Goal: Transaction & Acquisition: Subscribe to service/newsletter

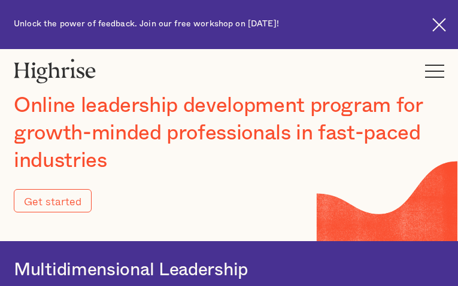
type input "Submit"
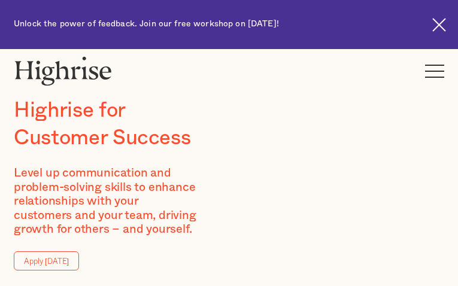
type input "sBAMwJlLJrRu"
type input "ZlhpDHOKmDaiAK"
type input "[EMAIL_ADDRESS][DOMAIN_NAME]"
type input "8471451738"
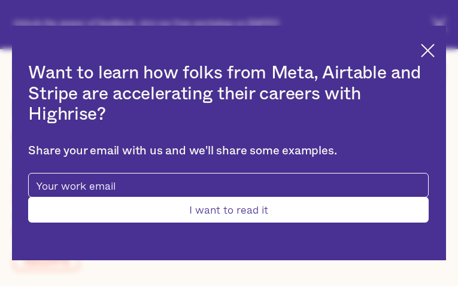
type input "Submit"
type input "VJJROhXwStofhI"
type input "mLLxnRiVRwSiavjt"
type input "[EMAIL_ADDRESS][DOMAIN_NAME]"
type input "6206510513"
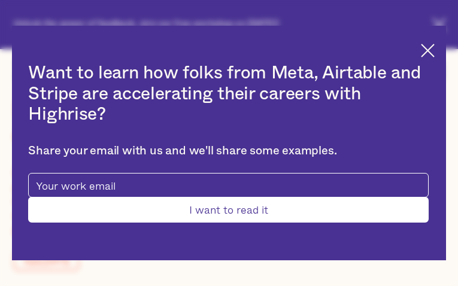
type input "GUImWQVZ"
type input "aUqxvAAwW"
type input "[EMAIL_ADDRESS][DOMAIN_NAME]"
type input "KbIbtDGgf"
type input "mzxZoXInC"
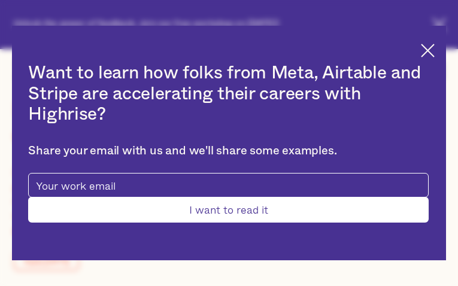
type input "[EMAIL_ADDRESS][DOMAIN_NAME]"
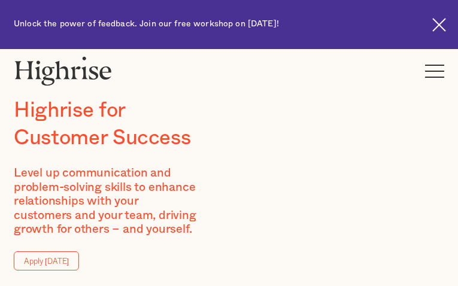
type input "FCAMzGidWMapGxu"
type input "kTfZoBSgb"
type input "[EMAIL_ADDRESS][DOMAIN_NAME]"
type input "wVCpKelu"
type input "HWoAipKwM"
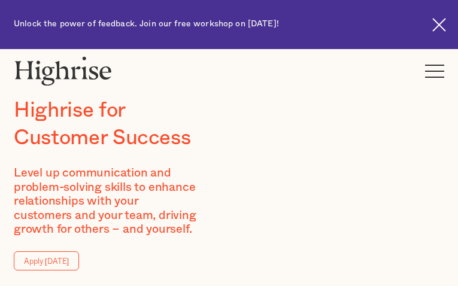
type input "[EMAIL_ADDRESS][DOMAIN_NAME]"
type input "WIKKnRInZTH"
type input "GhmECzPQxq"
type input "[EMAIL_ADDRESS][DOMAIN_NAME]"
type input "9536471192"
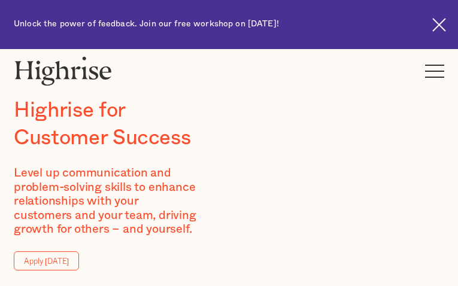
type input "gzECxQGeChx"
type input "Rginvhfz"
type input "[EMAIL_ADDRESS][DOMAIN_NAME]"
type input "7603195027"
